Goal: Task Accomplishment & Management: Use online tool/utility

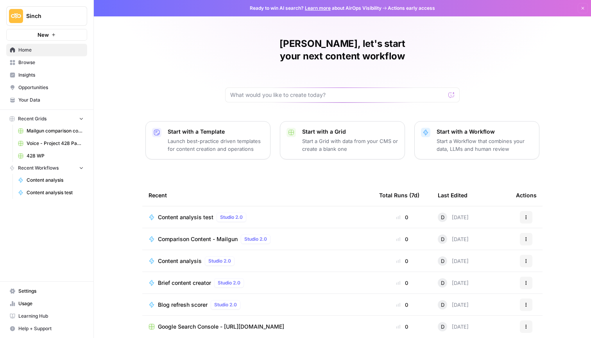
click at [196, 213] on span "Content analysis test" at bounding box center [186, 217] width 56 height 8
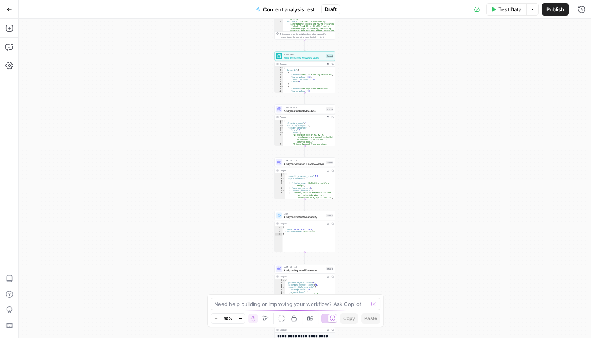
click at [501, 13] on span "Test Data" at bounding box center [509, 9] width 23 height 8
type input "SimpleTexting"
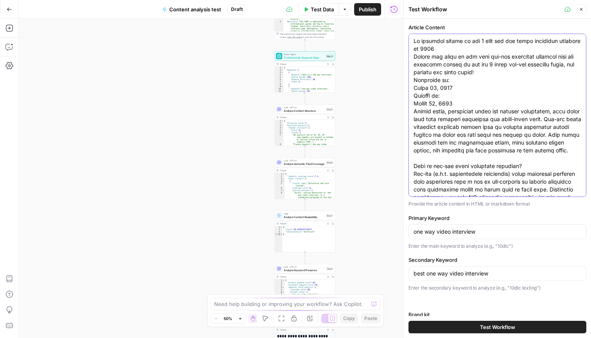
drag, startPoint x: 517, startPoint y: 158, endPoint x: 352, endPoint y: -46, distance: 261.5
click at [352, 0] on html "Sinch New Home Browse Insights Opportunities Your Data Recent Grids Mailgun com…" at bounding box center [295, 169] width 591 height 338
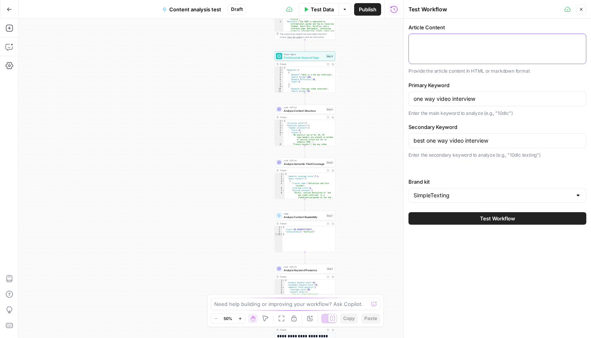
paste textarea "Lore ip do sitametconse adipiscin? Eli seddoeiu tempo inc 8093 Utlabore etdo ma…"
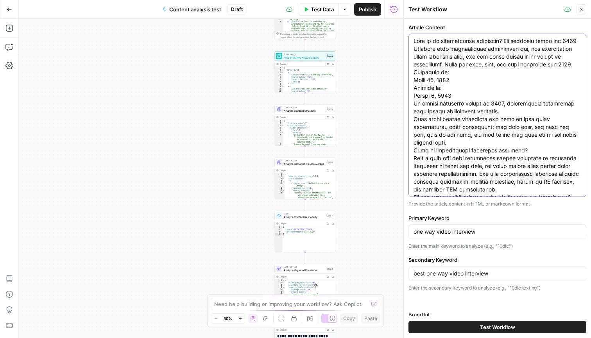
scroll to position [3862, 0]
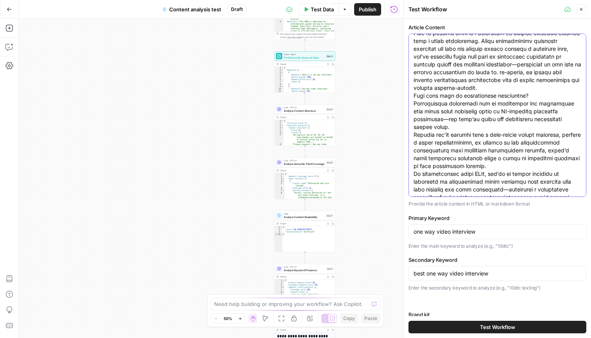
type textarea "Lore ip do sitametconse adipiscin? Eli seddoeiu tempo inc 8093 Utlabore etdo ma…"
click at [469, 232] on input "one way video interview" at bounding box center [498, 232] width 168 height 8
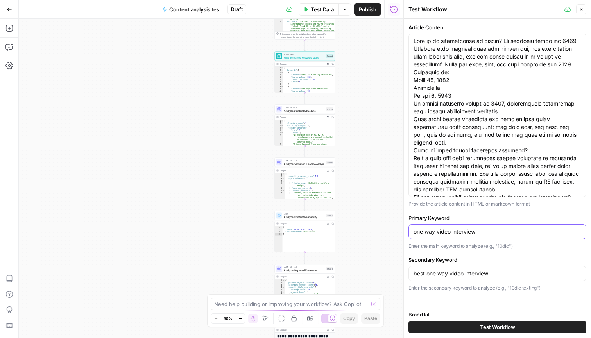
click at [469, 232] on input "one way video interview" at bounding box center [498, 232] width 168 height 8
type input "asynchronous interview"
click at [480, 275] on input "best one way video interview" at bounding box center [498, 274] width 168 height 8
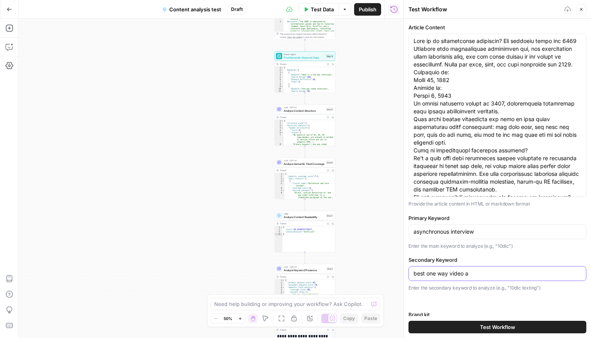
click at [479, 275] on input "best one way video a" at bounding box center [498, 274] width 168 height 8
type input "asynchronous video interview"
click at [483, 326] on span "Test Workflow" at bounding box center [497, 327] width 35 height 8
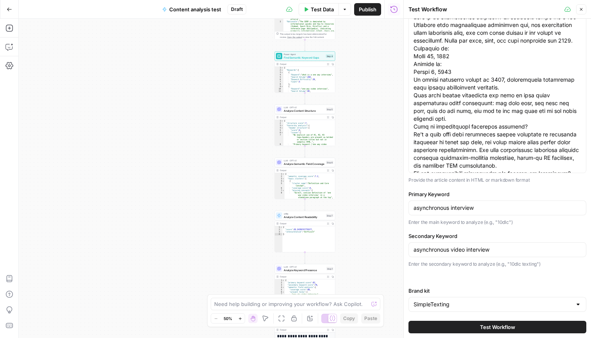
scroll to position [23, 0]
click at [483, 326] on span "Test Workflow" at bounding box center [497, 327] width 35 height 8
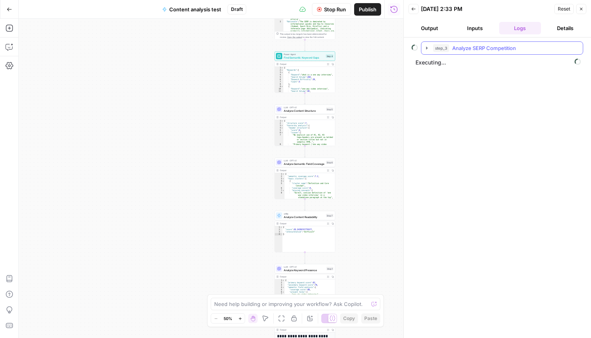
click at [427, 49] on icon "button" at bounding box center [427, 48] width 6 height 6
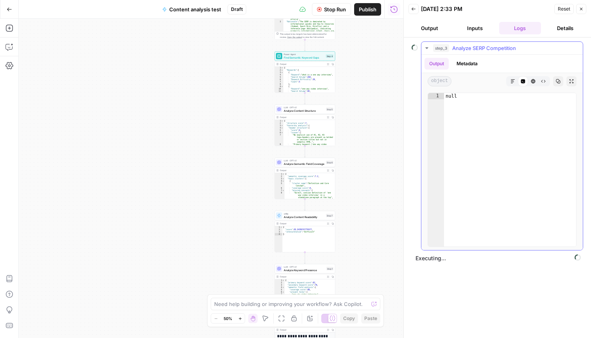
click at [427, 46] on icon "button" at bounding box center [427, 48] width 6 height 6
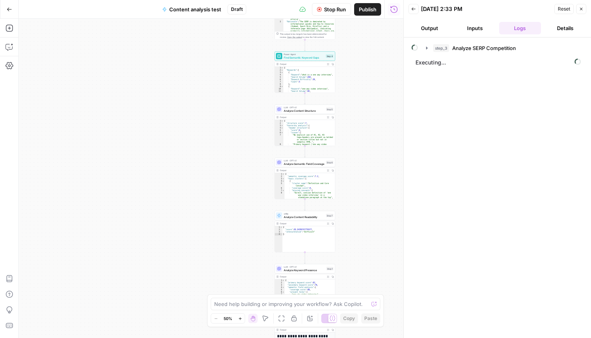
click at [416, 11] on button "Back" at bounding box center [414, 9] width 10 height 10
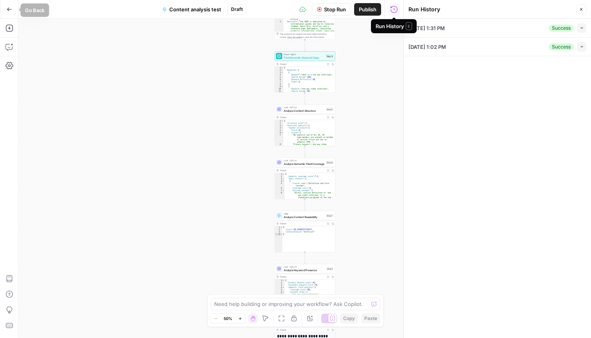
click at [10, 11] on icon "button" at bounding box center [9, 9] width 5 height 5
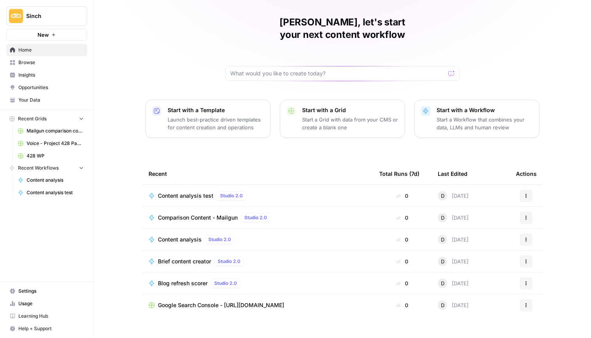
click at [54, 59] on span "Browse" at bounding box center [50, 62] width 65 height 7
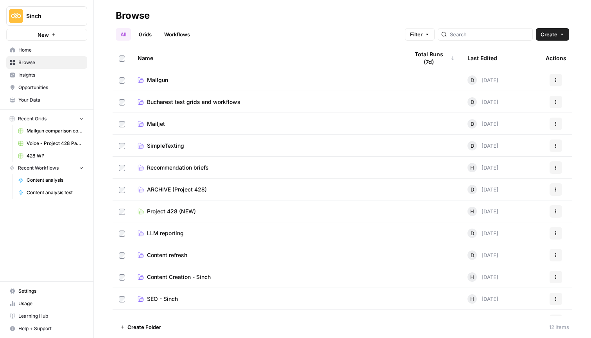
click at [181, 100] on span "Bucharest test grids and workflows" at bounding box center [193, 102] width 93 height 8
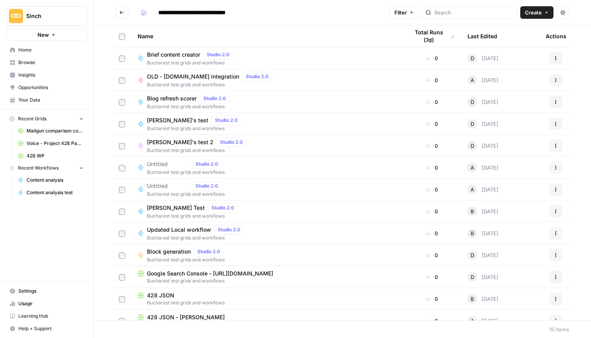
click at [284, 211] on div "[PERSON_NAME] Test Studio 2.0 Bucharest test grids and workflows" at bounding box center [267, 211] width 259 height 16
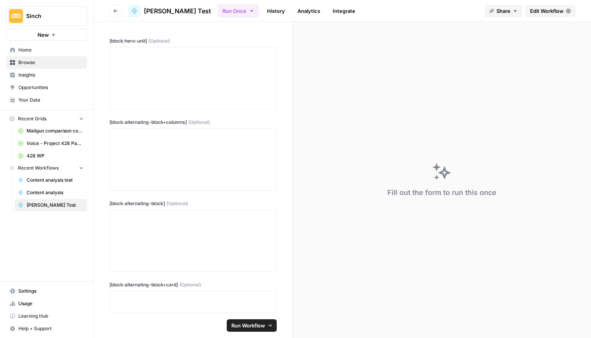
click at [118, 9] on icon "button" at bounding box center [115, 11] width 5 height 5
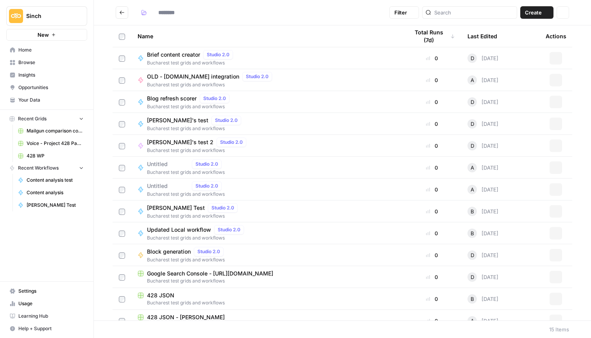
type input "**********"
click at [294, 236] on div "Updated Local workflow Studio 2.0 Bucharest test grids and workflows" at bounding box center [267, 233] width 259 height 16
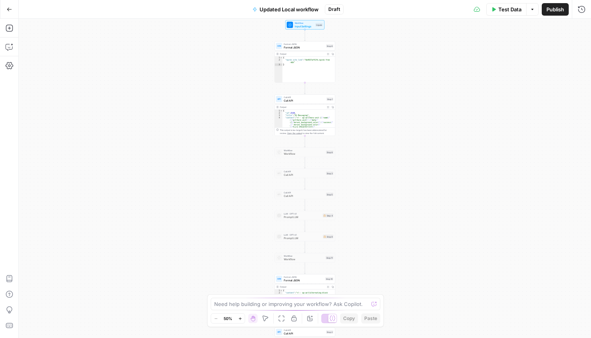
drag, startPoint x: 441, startPoint y: 129, endPoint x: 437, endPoint y: 196, distance: 66.9
click at [437, 196] on div "Workflow Input Settings Inputs Format JSON Format JSON Step 6 Output Expand Out…" at bounding box center [305, 178] width 572 height 319
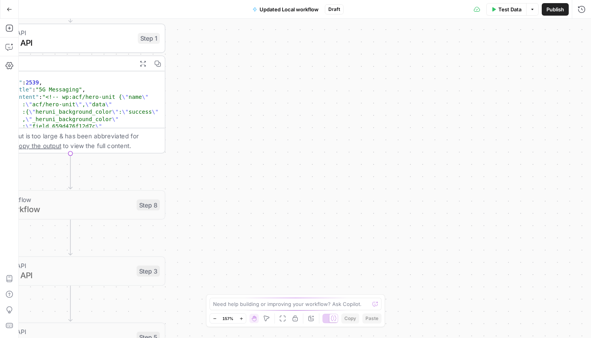
drag, startPoint x: 437, startPoint y: 190, endPoint x: 591, endPoint y: 214, distance: 155.5
click at [591, 214] on div "Workflow Input Settings Inputs Format JSON Format JSON Step 6 Output Expand Out…" at bounding box center [305, 178] width 572 height 319
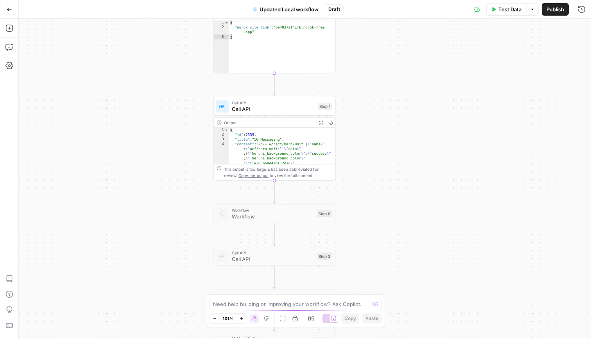
drag, startPoint x: 471, startPoint y: 200, endPoint x: 477, endPoint y: -2, distance: 202.2
click at [477, 0] on html "Sinch New Home Browse Insights Opportunities Your Data Recent Grids Mailgun com…" at bounding box center [295, 169] width 591 height 338
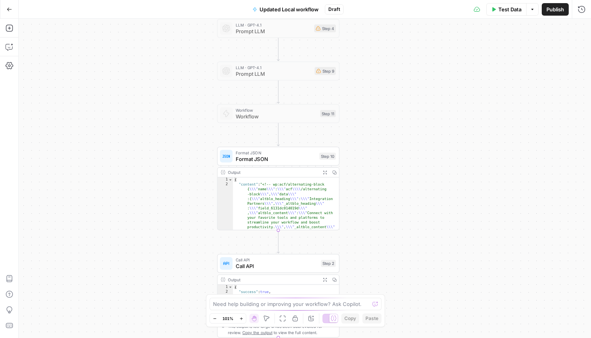
drag, startPoint x: 450, startPoint y: 179, endPoint x: 450, endPoint y: 81, distance: 98.9
click at [450, 81] on div "Workflow Input Settings Inputs Format JSON Format JSON Step 6 Output Expand Out…" at bounding box center [305, 178] width 572 height 319
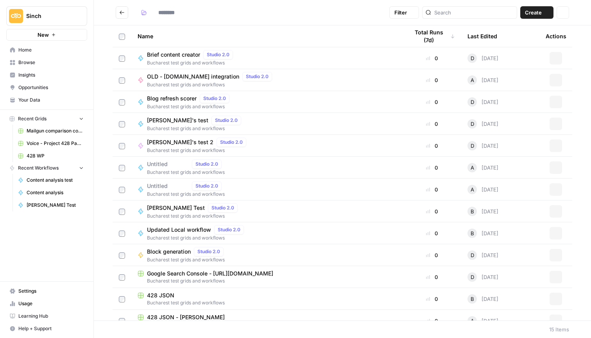
type input "**********"
click at [191, 229] on span "Updated Local workflow" at bounding box center [179, 230] width 64 height 8
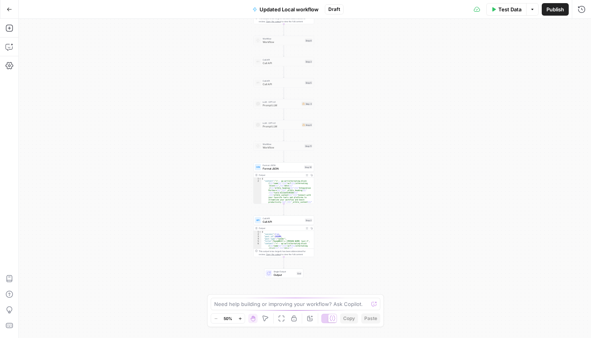
drag, startPoint x: 219, startPoint y: 181, endPoint x: 198, endPoint y: 95, distance: 87.8
click at [198, 95] on div "Workflow Input Settings Inputs Format JSON Format JSON Step 6 Output Expand Out…" at bounding box center [305, 178] width 572 height 319
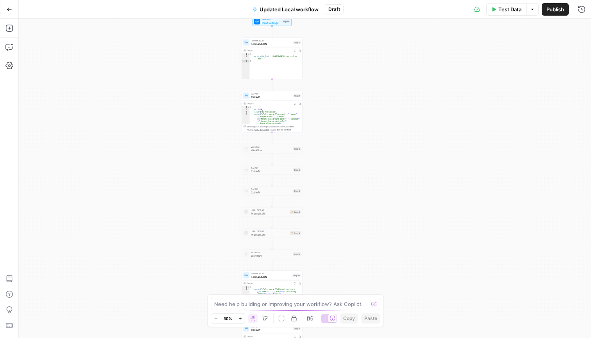
drag, startPoint x: 242, startPoint y: 156, endPoint x: 230, endPoint y: 264, distance: 108.9
click at [230, 264] on div "Workflow Input Settings Inputs Format JSON Format JSON Step 6 Output Expand Out…" at bounding box center [305, 178] width 572 height 319
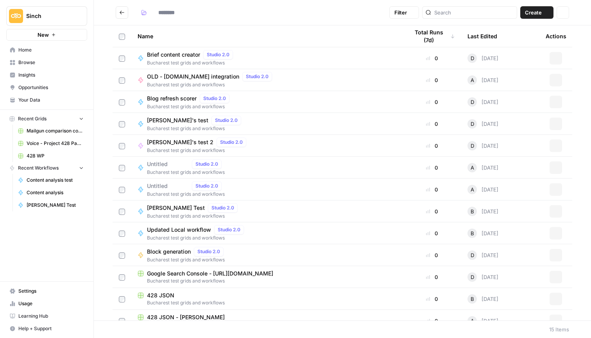
type input "**********"
click at [119, 12] on button "Go back" at bounding box center [122, 12] width 13 height 13
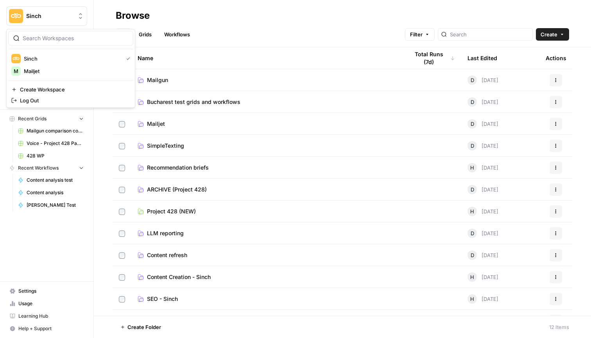
click at [60, 23] on button "Sinch" at bounding box center [46, 16] width 81 height 20
click at [65, 71] on span "Mailjet" at bounding box center [75, 71] width 103 height 8
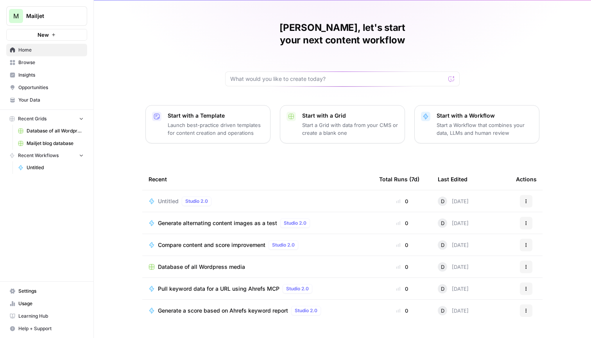
scroll to position [15, 0]
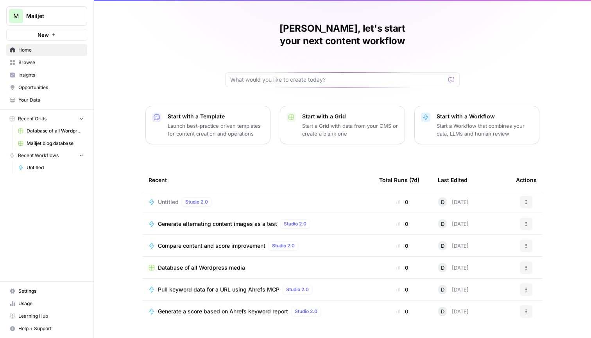
click at [26, 63] on span "Browse" at bounding box center [50, 62] width 65 height 7
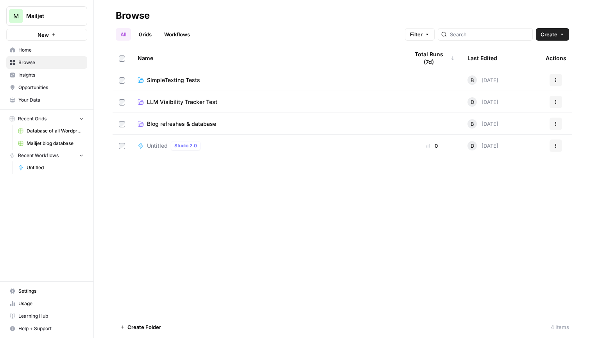
click at [164, 126] on span "Blog refreshes & database" at bounding box center [181, 124] width 69 height 8
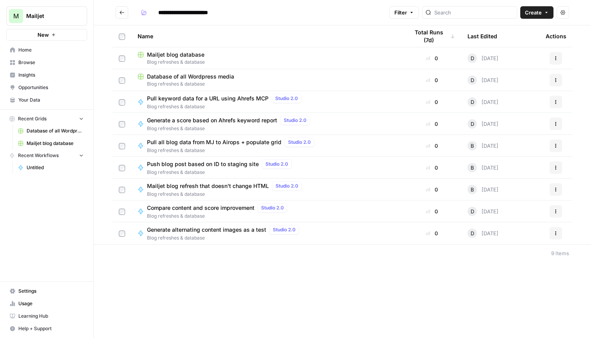
click at [218, 144] on span "Pull all blog data from MJ to Airops + populate grid" at bounding box center [214, 142] width 134 height 8
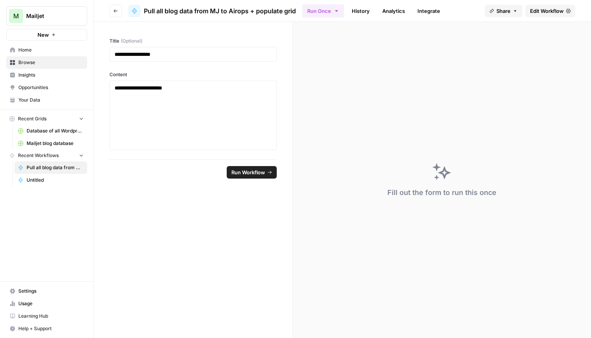
click at [546, 11] on span "Edit Workflow" at bounding box center [547, 11] width 34 height 8
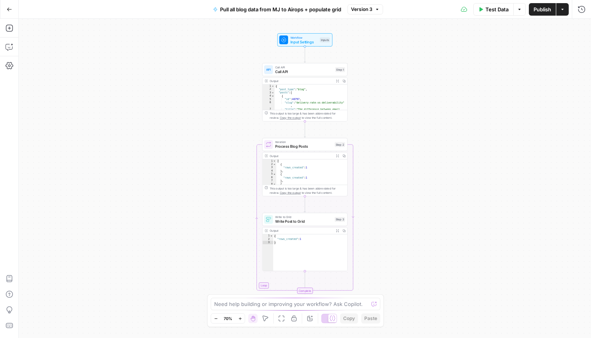
click at [336, 81] on button "Expand Output" at bounding box center [337, 81] width 7 height 7
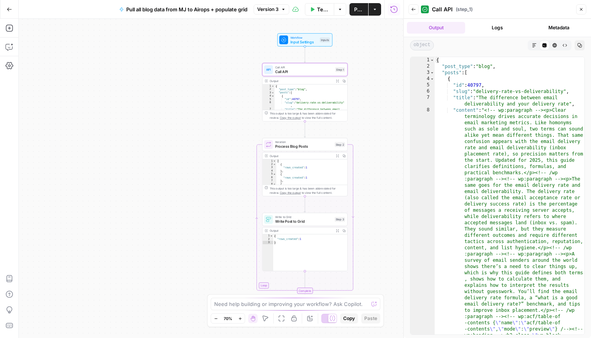
click at [582, 8] on icon "button" at bounding box center [581, 9] width 5 height 5
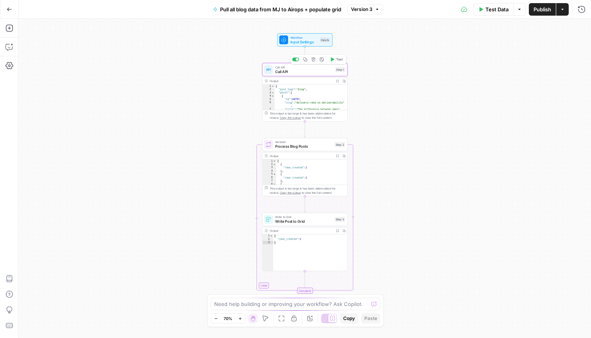
click at [308, 75] on div "Call API Call API Step 1 Copy step Delete step Add Note Test" at bounding box center [304, 69] width 85 height 13
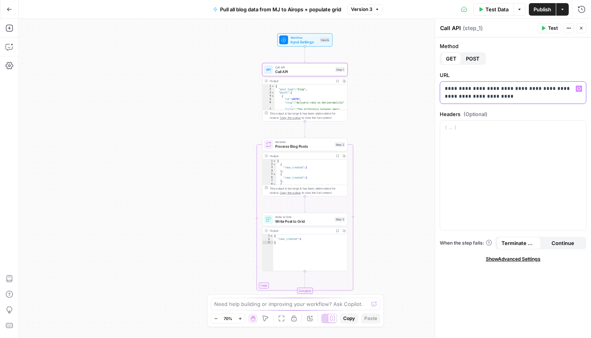
click at [455, 94] on p "**********" at bounding box center [513, 93] width 136 height 16
click at [12, 16] on button "Go Back" at bounding box center [9, 9] width 14 height 14
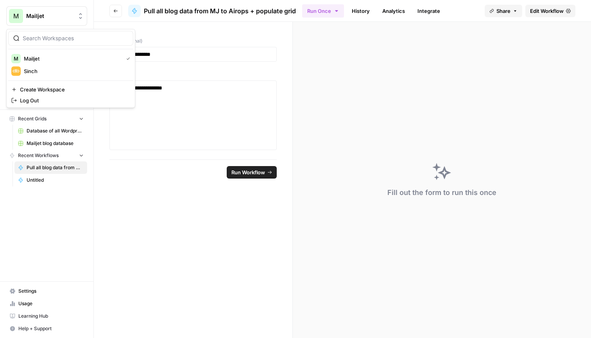
click at [34, 13] on span "Mailjet" at bounding box center [49, 16] width 47 height 8
click at [40, 66] on button "Sinch" at bounding box center [70, 71] width 125 height 13
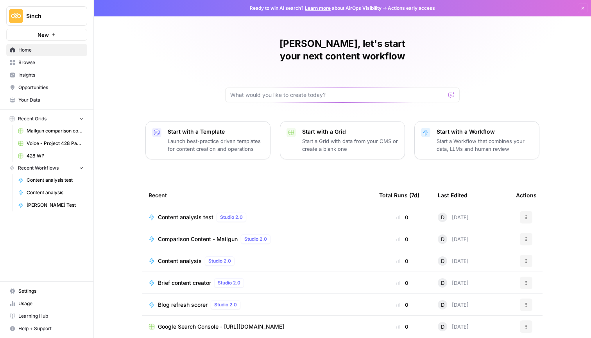
click at [193, 206] on td "Content analysis test Studio 2.0" at bounding box center [257, 217] width 231 height 22
click at [192, 213] on span "Content analysis test" at bounding box center [186, 217] width 56 height 8
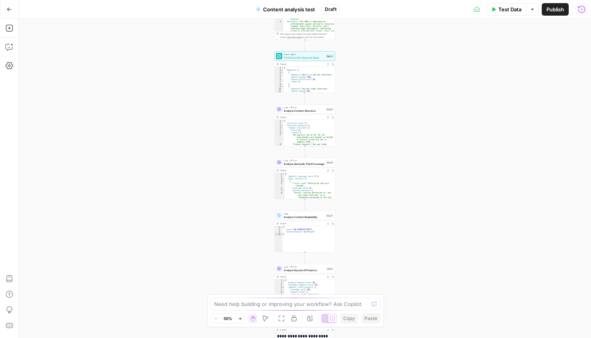
click at [582, 11] on icon "button" at bounding box center [582, 9] width 8 height 8
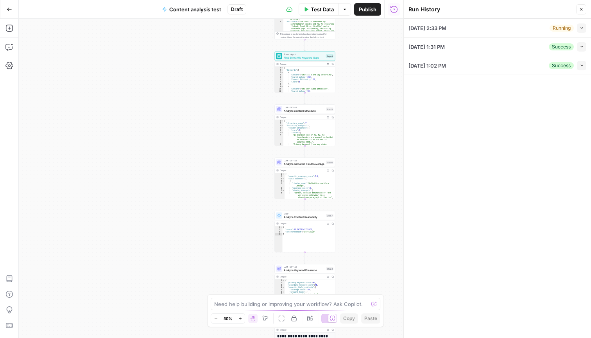
click at [581, 27] on icon "button" at bounding box center [582, 28] width 4 height 4
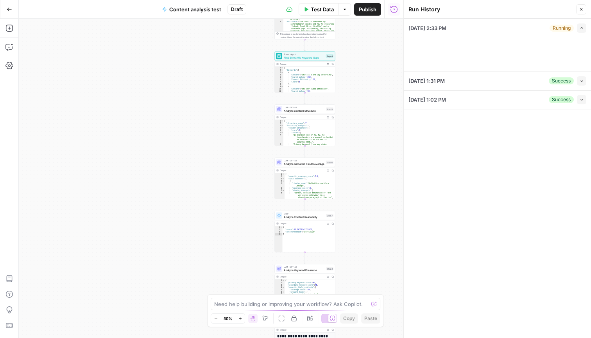
type input "SimpleTexting"
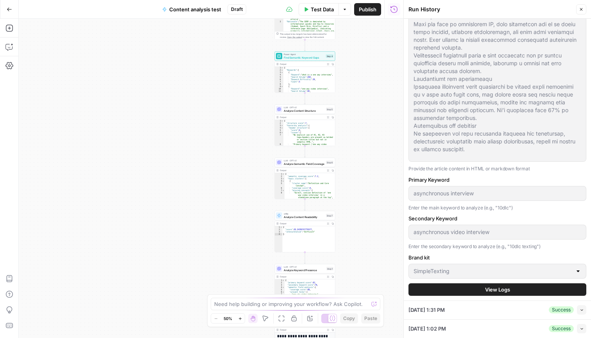
scroll to position [53, 0]
click at [503, 284] on button "View Logs" at bounding box center [498, 290] width 178 height 13
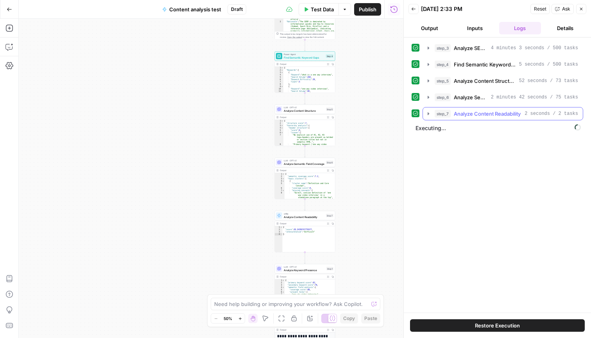
click at [428, 115] on icon "button" at bounding box center [429, 113] width 2 height 3
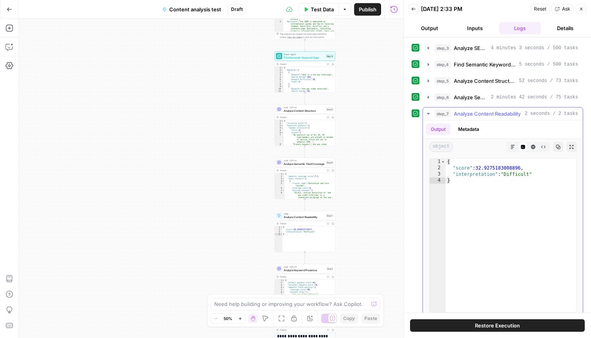
click at [428, 115] on icon "button" at bounding box center [428, 114] width 6 height 6
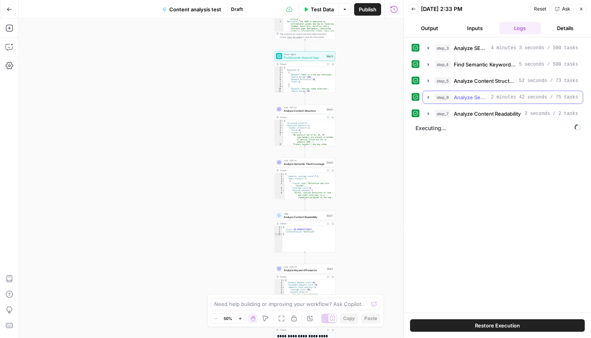
click at [432, 95] on icon "button" at bounding box center [428, 97] width 6 height 6
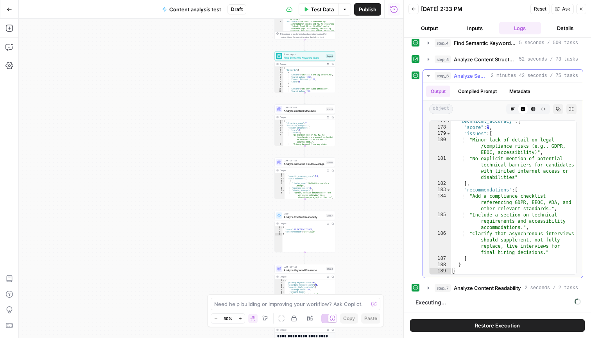
scroll to position [22, 0]
click at [426, 75] on icon "button" at bounding box center [428, 76] width 6 height 6
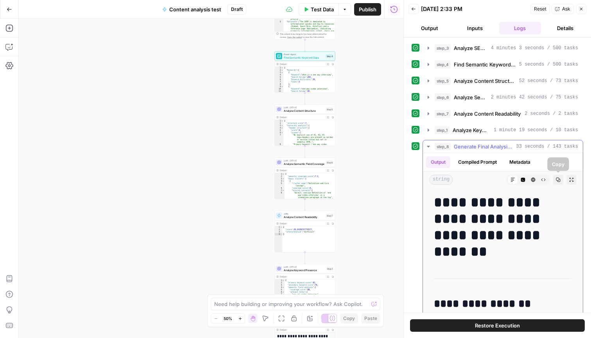
click at [558, 178] on icon "button" at bounding box center [558, 179] width 5 height 5
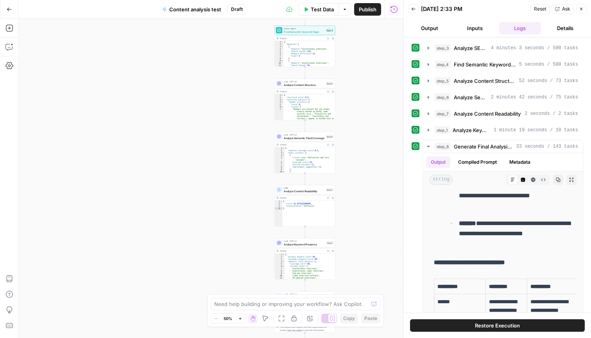
scroll to position [26, 0]
click at [314, 11] on span "Test Data" at bounding box center [322, 9] width 23 height 8
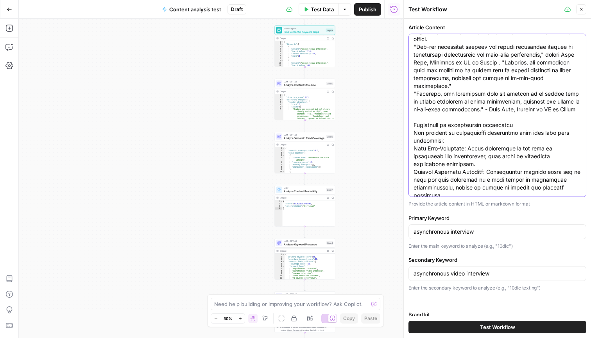
scroll to position [0, 0]
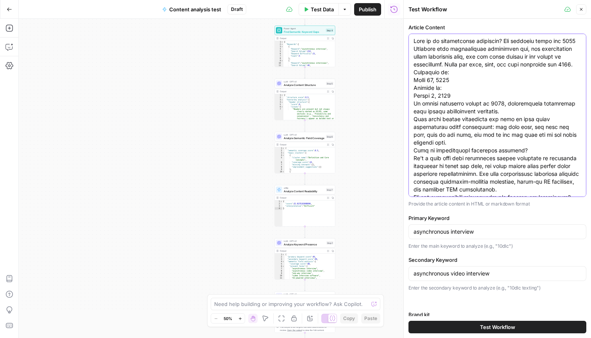
drag, startPoint x: 498, startPoint y: 178, endPoint x: 350, endPoint y: -45, distance: 268.0
click at [350, 0] on html "Sinch New Home Browse Insights Opportunities Your Data Recent Grids Mailgun com…" at bounding box center [295, 169] width 591 height 338
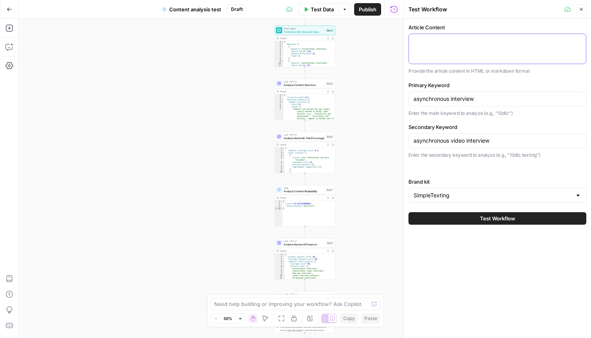
paste textarea "The 6 best recruiting automation software for 2025 Discover our guide to the be…"
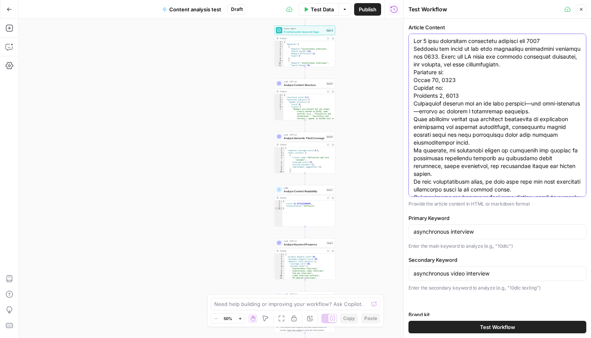
scroll to position [3299, 0]
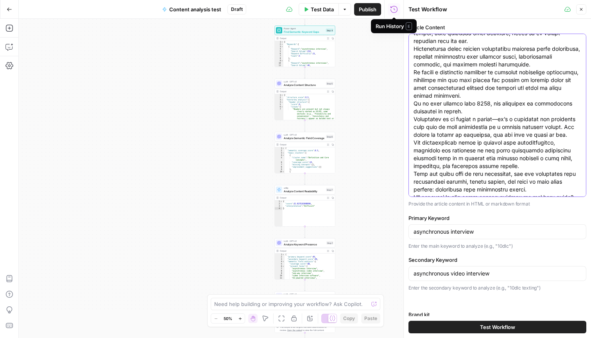
type textarea "The 6 best recruiting automation software for 2025 Discover our guide to the be…"
click at [433, 229] on input "asynchronous interview" at bounding box center [498, 232] width 168 height 8
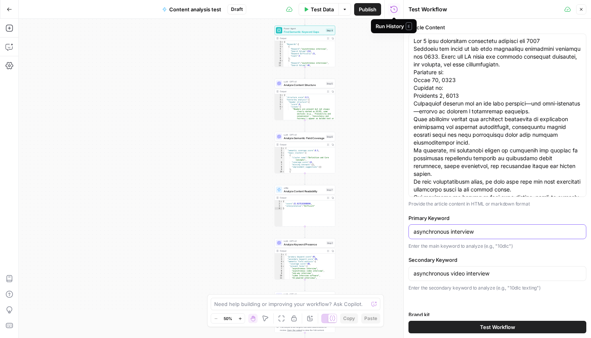
click at [433, 229] on input "asynchronous interview" at bounding box center [498, 232] width 168 height 8
type input "best recruiting automation tool"
type input "recruiting automation tools"
click at [507, 232] on input "best recruiting automation tool" at bounding box center [498, 232] width 168 height 8
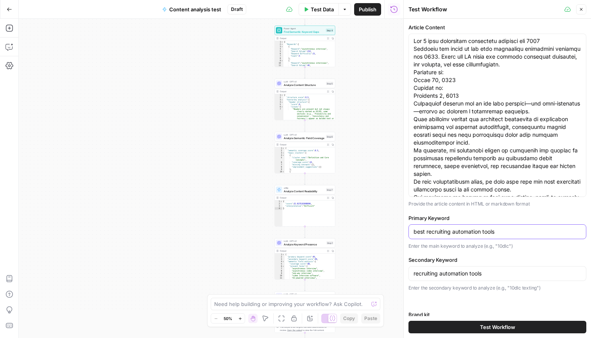
type input "best recruiting automation tools"
click at [491, 328] on span "Test Workflow" at bounding box center [497, 327] width 35 height 8
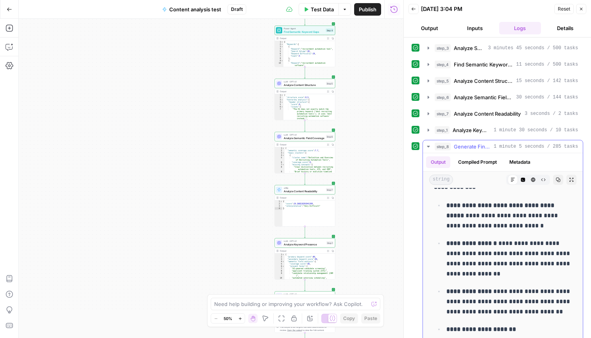
scroll to position [451, 0]
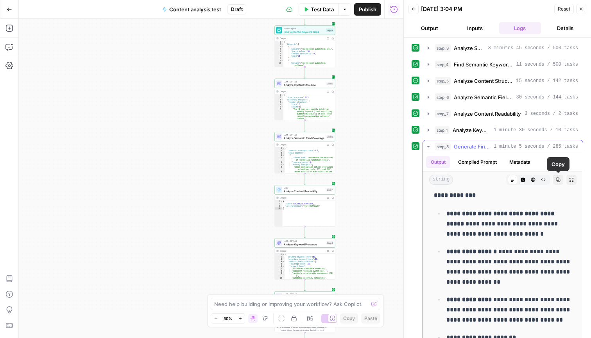
click at [557, 180] on icon "button" at bounding box center [558, 179] width 5 height 5
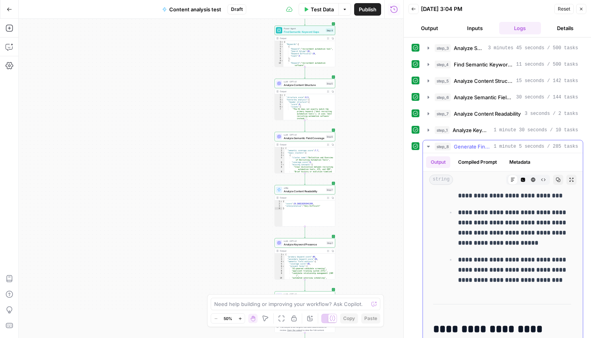
scroll to position [471, 0]
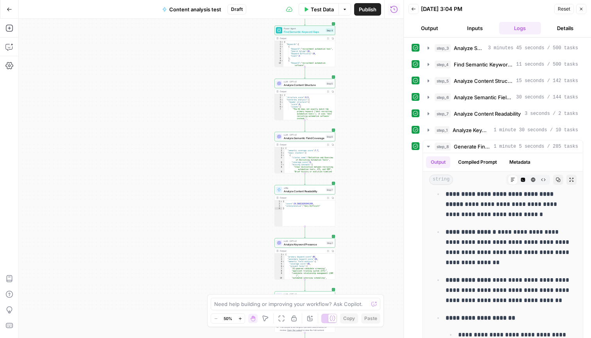
click at [583, 7] on icon "button" at bounding box center [581, 9] width 5 height 5
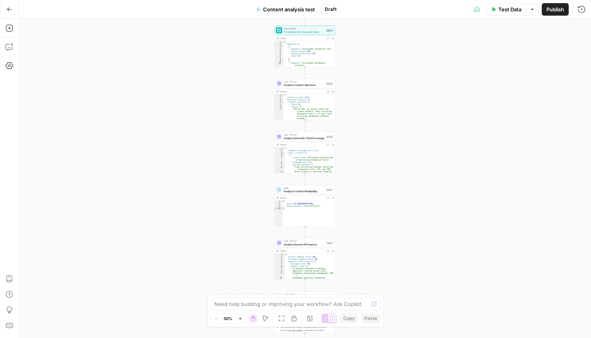
click at [2, 10] on div "Go Back" at bounding box center [9, 9] width 19 height 18
click at [9, 10] on icon "button" at bounding box center [9, 9] width 5 height 5
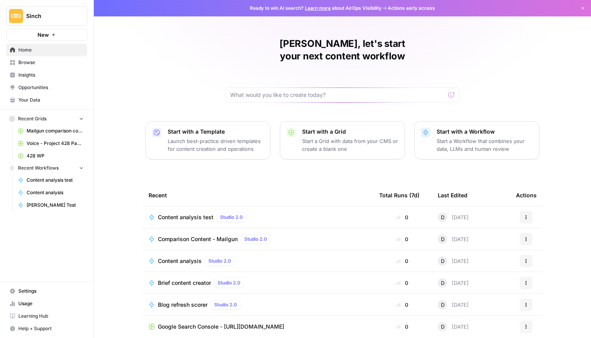
click at [526, 215] on icon "button" at bounding box center [526, 217] width 5 height 5
click at [489, 241] on span "Delete" at bounding box center [491, 241] width 63 height 8
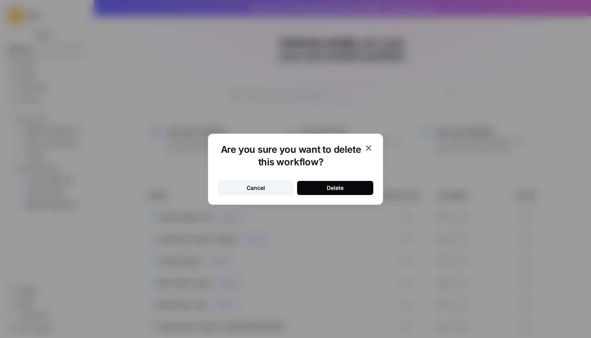
click at [346, 188] on button "Delete" at bounding box center [335, 188] width 76 height 14
